Goal: Task Accomplishment & Management: Use online tool/utility

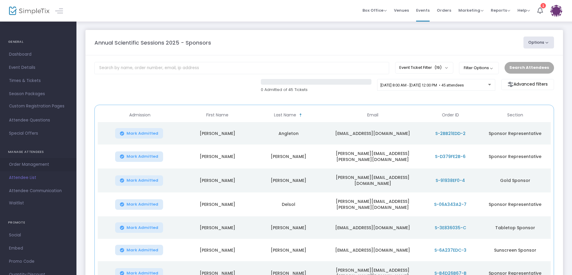
click at [31, 163] on span "Order Management" at bounding box center [38, 165] width 58 height 8
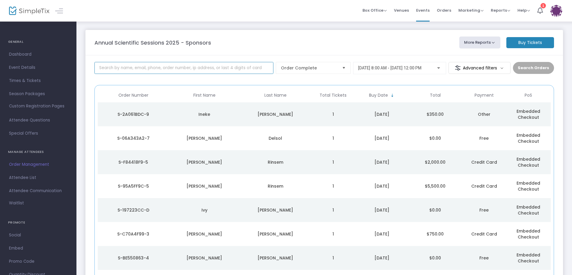
click at [186, 68] on input at bounding box center [183, 68] width 179 height 12
type input "[PERSON_NAME]"
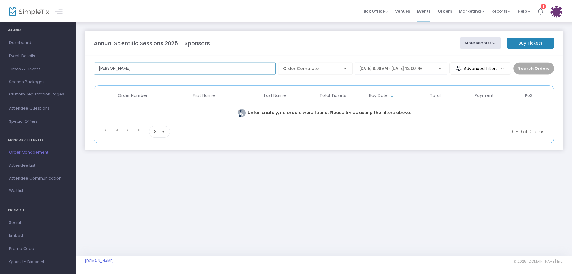
scroll to position [19, 0]
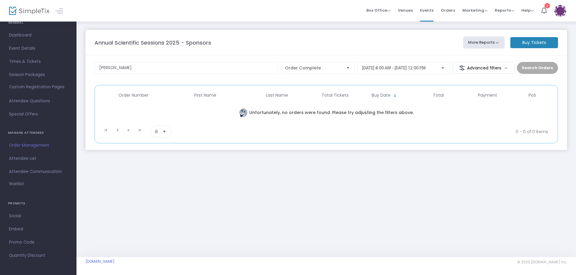
click at [19, 240] on span "Promo Code" at bounding box center [38, 243] width 58 height 8
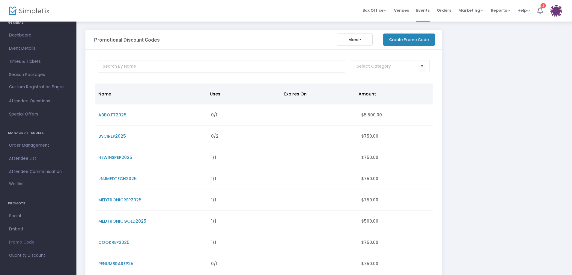
click at [422, 38] on button "Create Promo Code" at bounding box center [409, 40] width 52 height 12
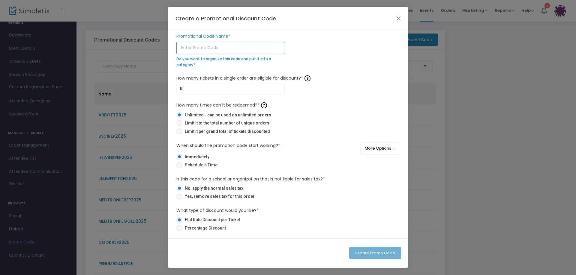
click at [215, 48] on input "text" at bounding box center [230, 48] width 109 height 12
type input "ABBOTTREP2025"
click at [314, 156] on label "Immediately" at bounding box center [285, 157] width 218 height 6
click at [179, 160] on input "Immediately" at bounding box center [179, 160] width 0 height 0
click at [196, 90] on input "10" at bounding box center [231, 88] width 108 height 11
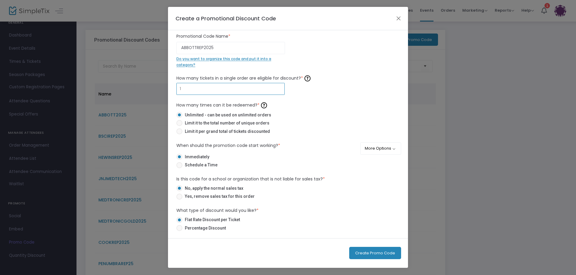
type input "1"
click at [284, 119] on mat-radio-button "Unlimited - can be used on unlimited orders" at bounding box center [287, 116] width 223 height 8
click at [179, 125] on span at bounding box center [179, 123] width 6 height 6
click at [179, 126] on input "Limit it to the total number of unique orders" at bounding box center [179, 126] width 0 height 0
radio input "true"
